Goal: Information Seeking & Learning: Check status

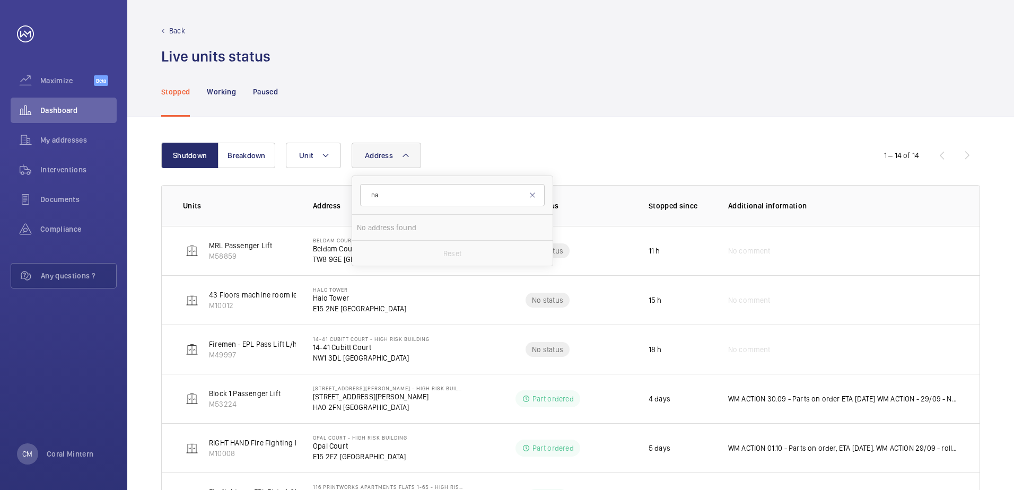
type input "n"
type input "[GEOGRAPHIC_DATA]"
click at [443, 225] on span "[GEOGRAPHIC_DATA] - [GEOGRAPHIC_DATA]" at bounding box center [453, 227] width 146 height 11
click at [378, 225] on input "[GEOGRAPHIC_DATA] - [GEOGRAPHIC_DATA]" at bounding box center [367, 227] width 21 height 21
checkbox input "true"
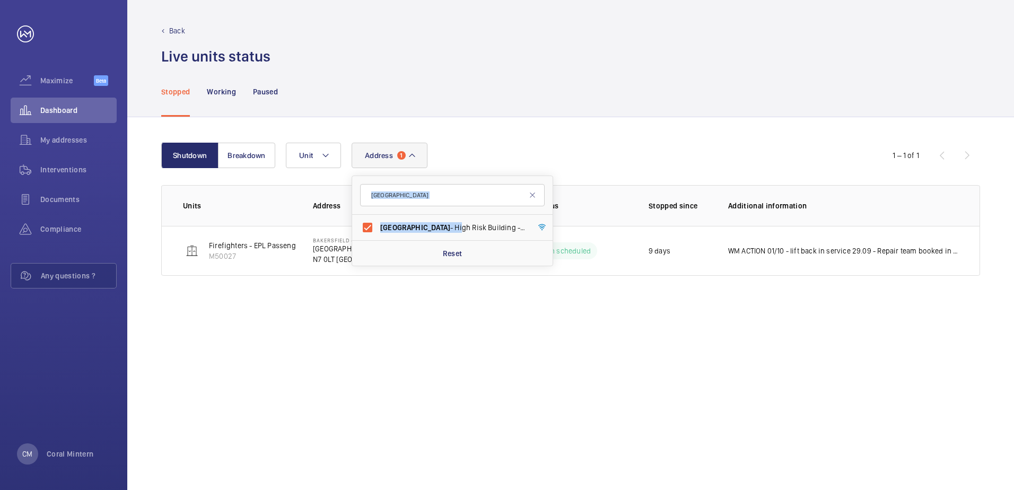
drag, startPoint x: 428, startPoint y: 228, endPoint x: 722, endPoint y: 119, distance: 313.5
click at [706, 124] on div "Shutdown Breakdown Address [STREET_ADDRESS] Reset Unit 1 – 1 of 1 Units Address…" at bounding box center [570, 303] width 887 height 373
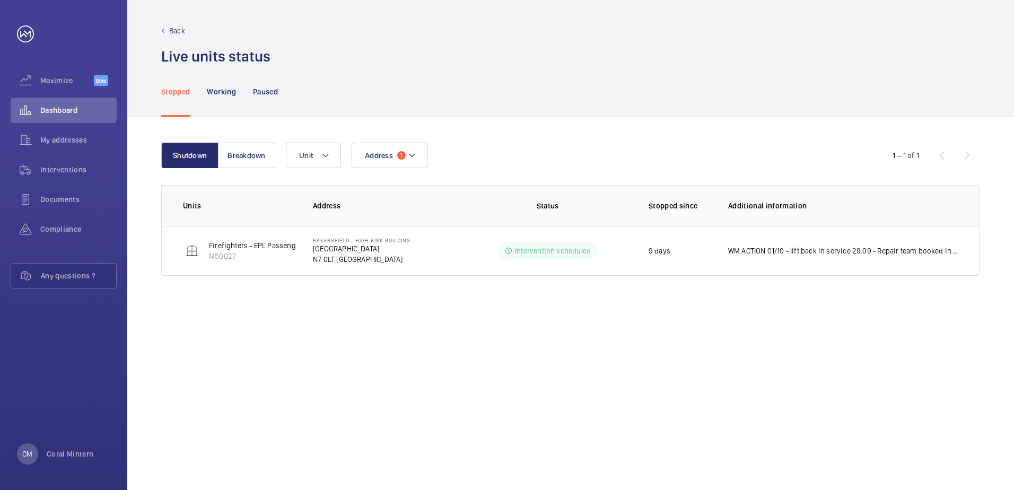
click at [723, 118] on div "Shutdown Breakdown Address 1 Unit 1 – 1 of 1 Units Address Status Stopped since…" at bounding box center [570, 303] width 887 height 373
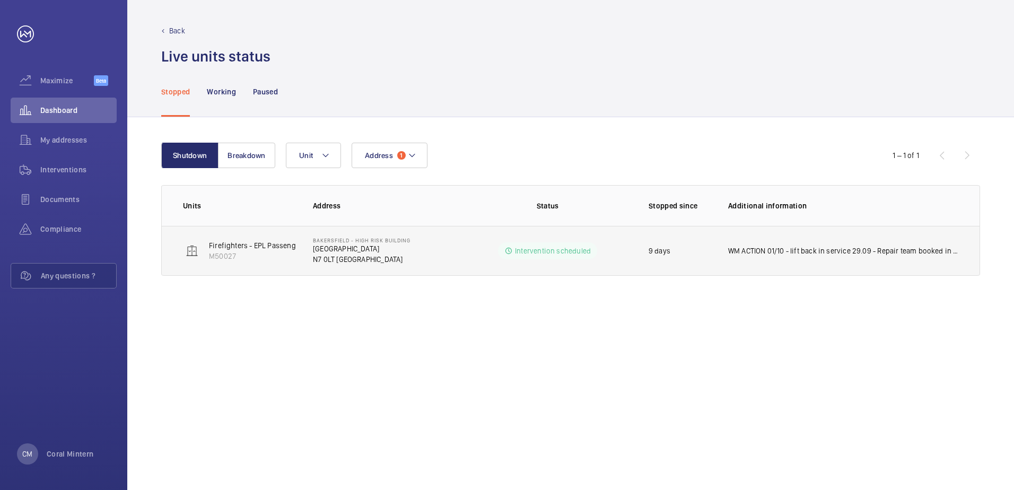
click at [818, 246] on p "WM ACTION 01/10 - lift back in service 29.09 - Repair team booked in to carry o…" at bounding box center [843, 251] width 230 height 11
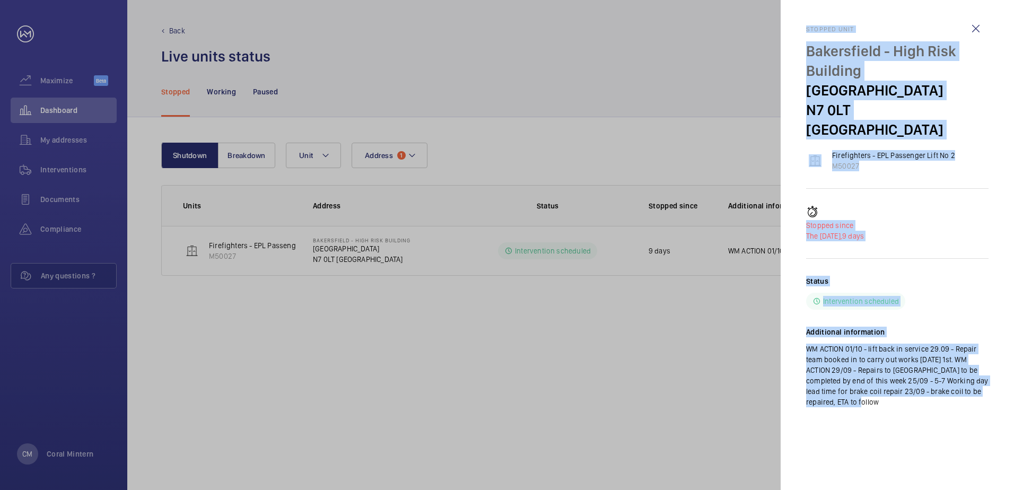
drag, startPoint x: 896, startPoint y: 393, endPoint x: 802, endPoint y: 29, distance: 375.9
click at [802, 29] on mat-sidenav "Stopped unit [GEOGRAPHIC_DATA] - High Risk Building [GEOGRAPHIC_DATA] N7 0LT LO…" at bounding box center [897, 245] width 233 height 490
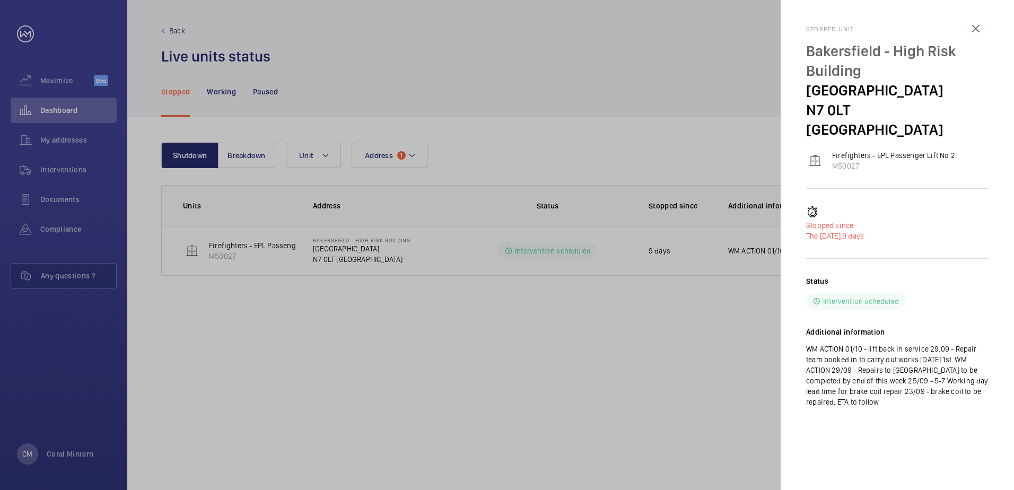
drag, startPoint x: 980, startPoint y: 34, endPoint x: 914, endPoint y: 42, distance: 66.8
click at [980, 34] on wm-front-icon-button at bounding box center [975, 28] width 25 height 25
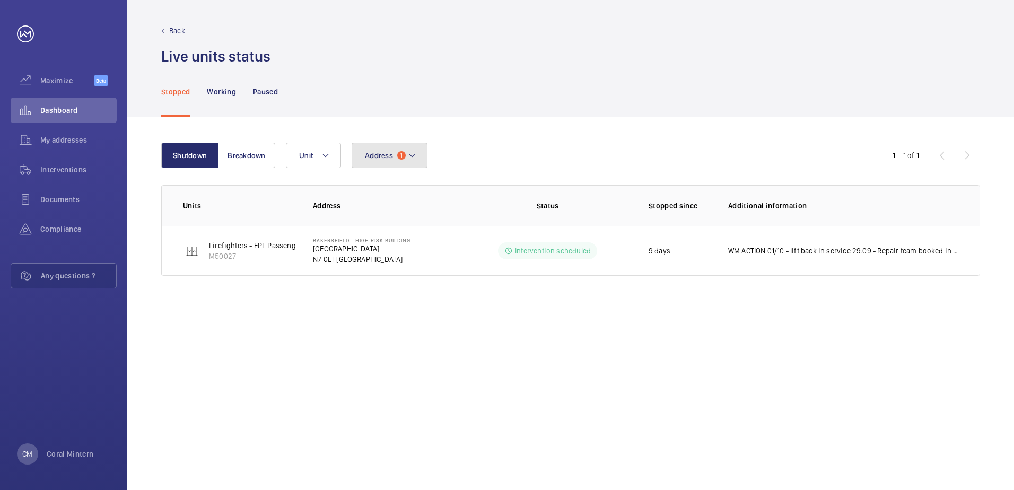
click at [408, 152] on mat-icon at bounding box center [412, 155] width 8 height 13
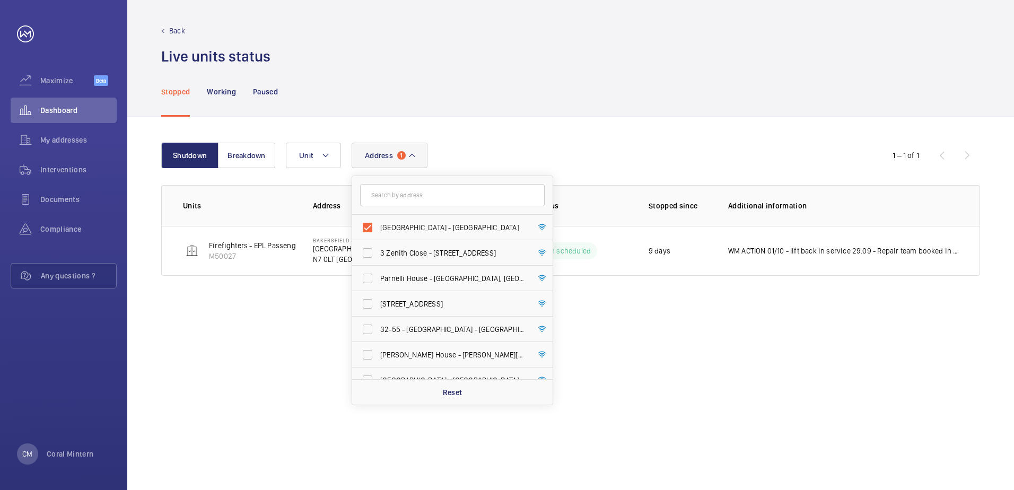
click at [426, 232] on span "[GEOGRAPHIC_DATA] - [GEOGRAPHIC_DATA]" at bounding box center [453, 227] width 146 height 11
click at [378, 232] on input "[GEOGRAPHIC_DATA] - [GEOGRAPHIC_DATA]" at bounding box center [367, 227] width 21 height 21
checkbox input "false"
